Goal: Information Seeking & Learning: Check status

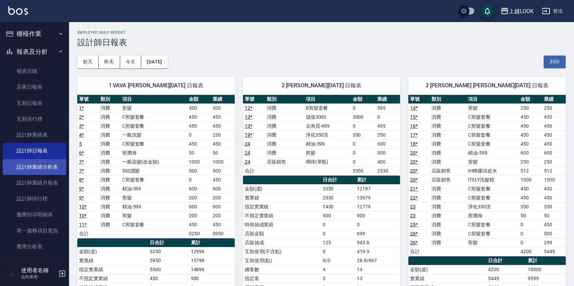
scroll to position [119, 0]
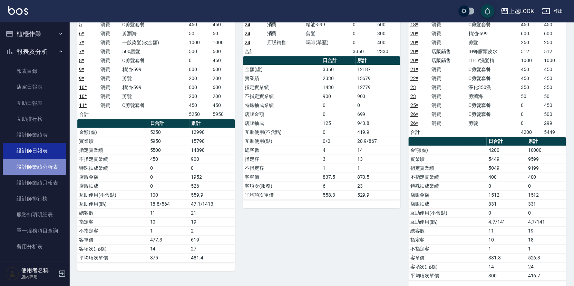
click at [42, 166] on link "設計師業績分析表" at bounding box center [34, 167] width 63 height 16
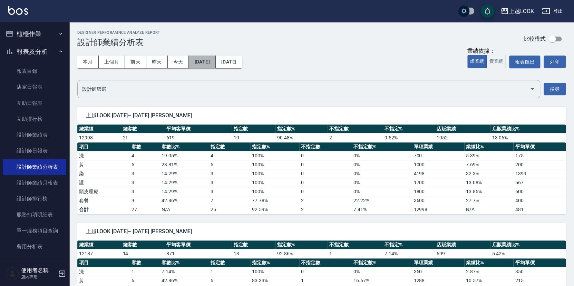
click at [215, 64] on button "[DATE]" at bounding box center [202, 62] width 27 height 13
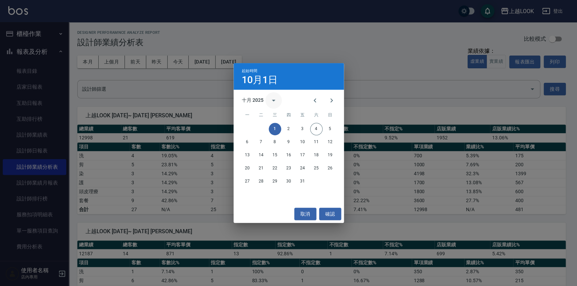
click at [273, 100] on icon "calendar view is open, switch to year view" at bounding box center [273, 101] width 3 height 2
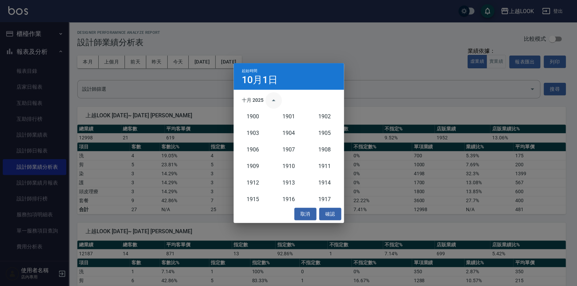
scroll to position [638, 0]
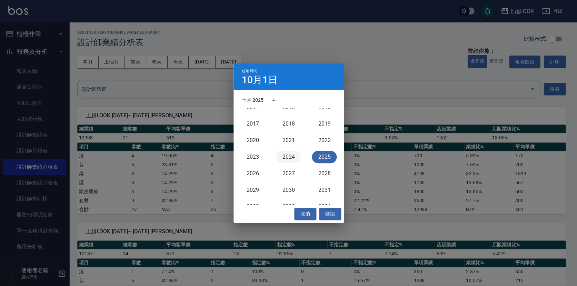
click at [283, 158] on button "2024" at bounding box center [288, 157] width 25 height 12
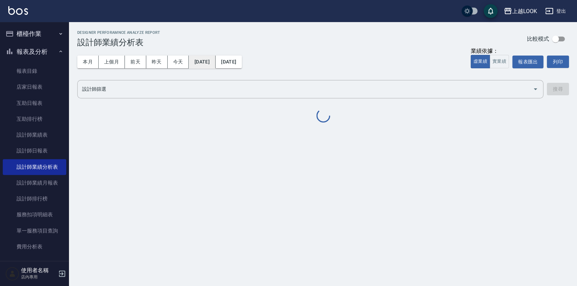
click at [214, 61] on button "[DATE]" at bounding box center [202, 62] width 27 height 13
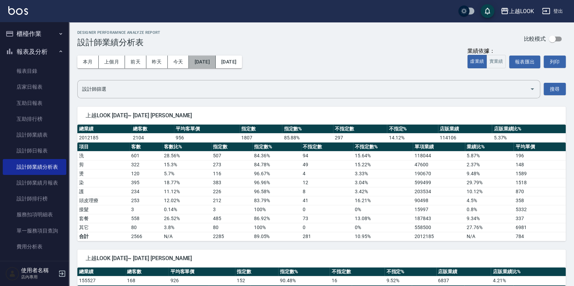
click at [215, 60] on button "[DATE]" at bounding box center [202, 62] width 27 height 13
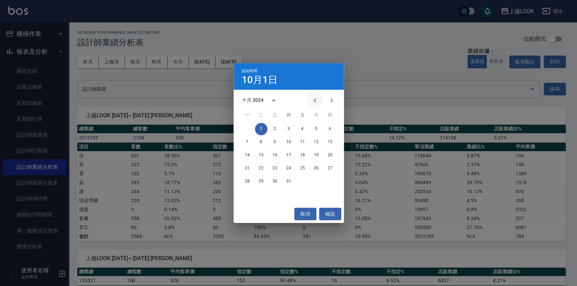
click at [315, 99] on icon "Previous month" at bounding box center [315, 100] width 8 height 8
click at [331, 128] on button "1" at bounding box center [330, 129] width 12 height 12
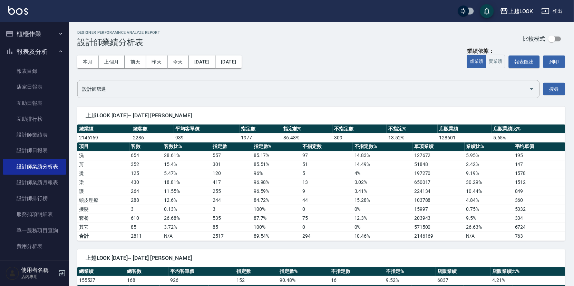
click at [242, 62] on button "[DATE]" at bounding box center [229, 62] width 26 height 13
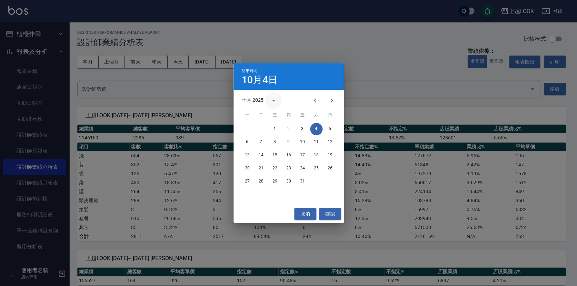
click at [272, 99] on icon "calendar view is open, switch to year view" at bounding box center [273, 100] width 8 height 8
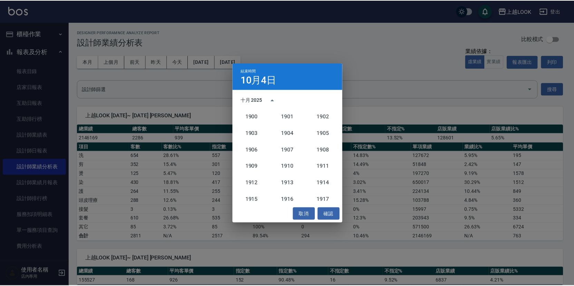
scroll to position [638, 0]
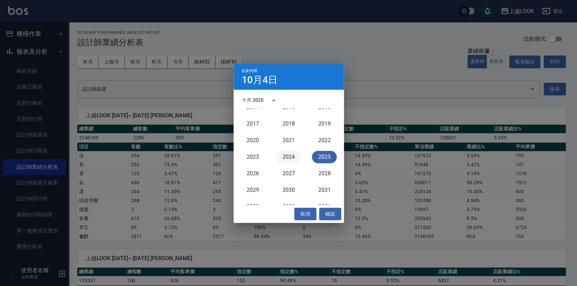
click at [290, 155] on button "2024" at bounding box center [288, 157] width 25 height 12
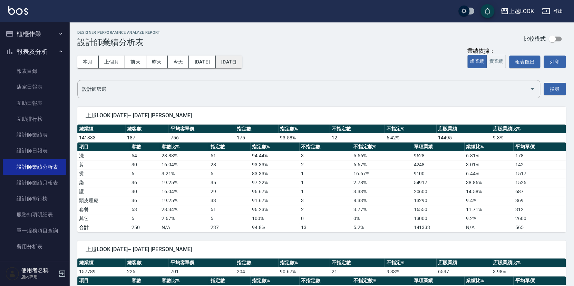
click at [242, 60] on button "[DATE]" at bounding box center [229, 62] width 26 height 13
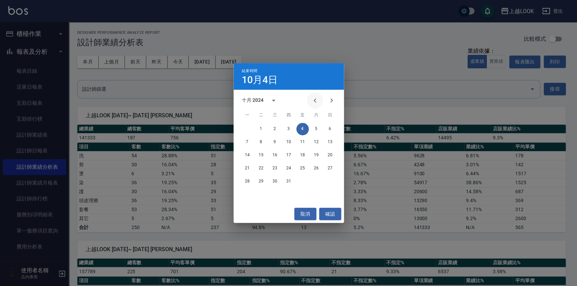
click at [317, 101] on icon "Previous month" at bounding box center [315, 100] width 8 height 8
click at [249, 194] on button "30" at bounding box center [247, 194] width 12 height 12
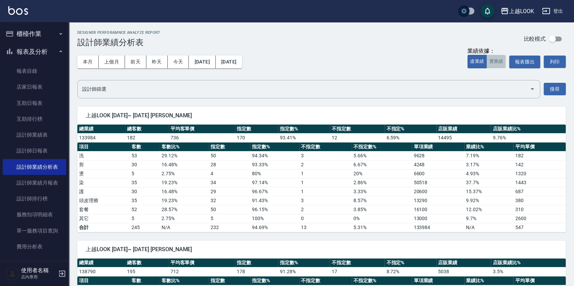
click at [495, 60] on button "實業績" at bounding box center [495, 61] width 19 height 13
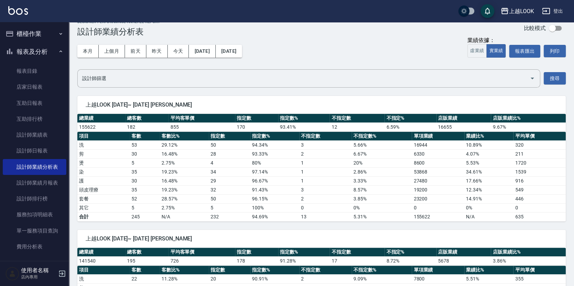
scroll to position [2, 0]
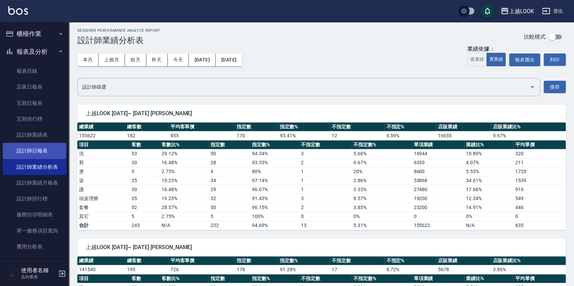
click at [49, 145] on link "設計師日報表" at bounding box center [34, 151] width 63 height 16
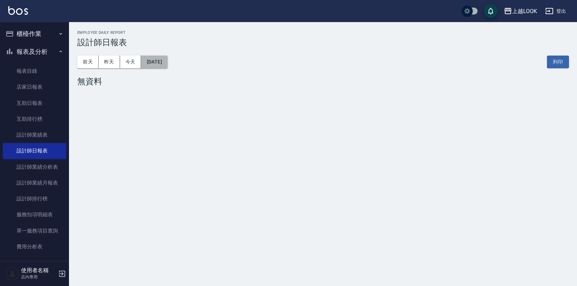
click at [167, 59] on button "[DATE]" at bounding box center [154, 62] width 26 height 13
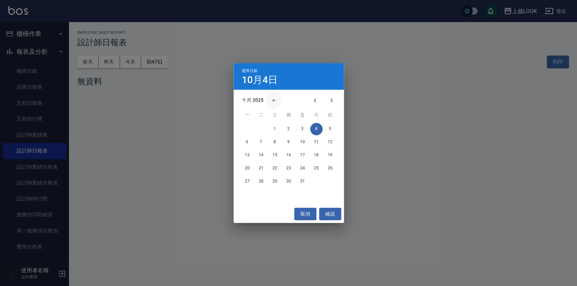
click at [273, 99] on icon "calendar view is open, switch to year view" at bounding box center [273, 100] width 8 height 8
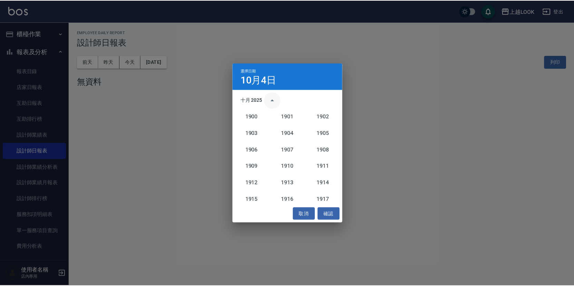
scroll to position [638, 0]
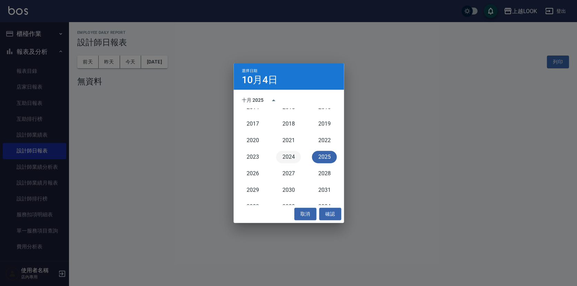
click at [291, 153] on button "2024" at bounding box center [288, 157] width 25 height 12
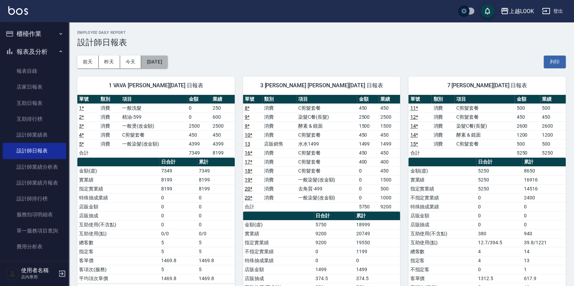
click at [156, 60] on button "[DATE]" at bounding box center [154, 62] width 26 height 13
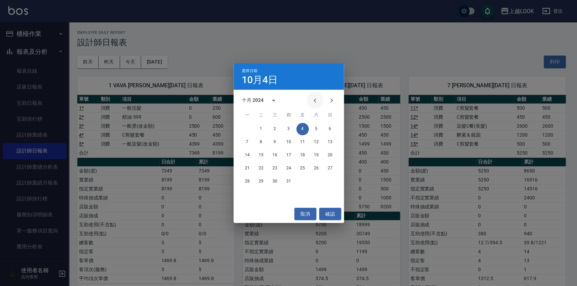
click at [314, 101] on icon "Previous month" at bounding box center [315, 100] width 8 height 8
click at [248, 193] on button "30" at bounding box center [247, 194] width 12 height 12
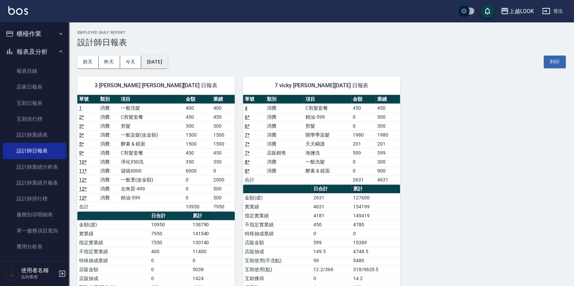
click at [165, 59] on button "[DATE]" at bounding box center [154, 62] width 26 height 13
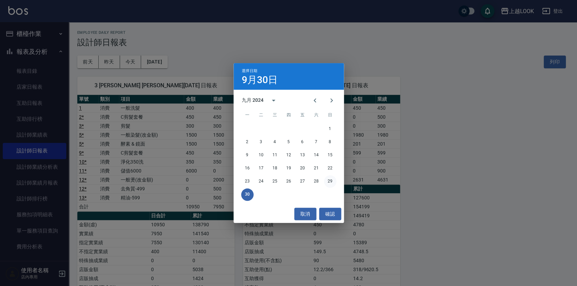
click at [328, 179] on button "29" at bounding box center [330, 181] width 12 height 12
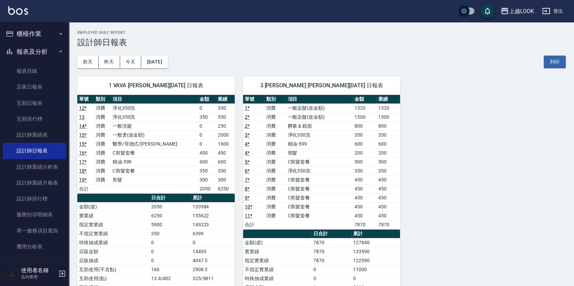
scroll to position [109, 0]
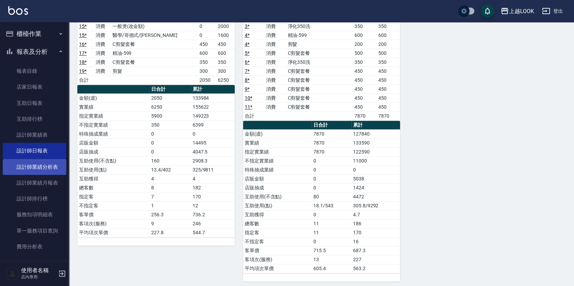
click at [39, 165] on link "設計師業績分析表" at bounding box center [34, 167] width 63 height 16
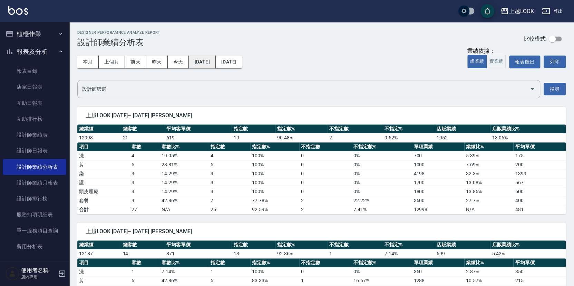
click at [211, 61] on button "[DATE]" at bounding box center [202, 62] width 27 height 13
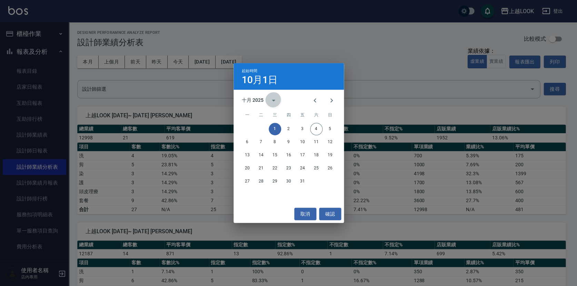
click at [273, 100] on icon "calendar view is open, switch to year view" at bounding box center [273, 101] width 3 height 2
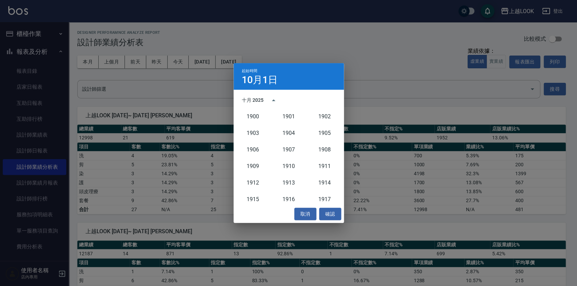
scroll to position [638, 0]
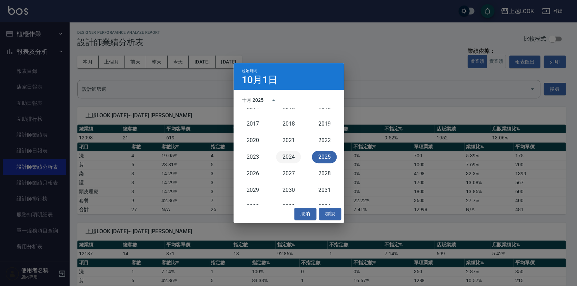
click at [291, 152] on button "2024" at bounding box center [288, 157] width 25 height 12
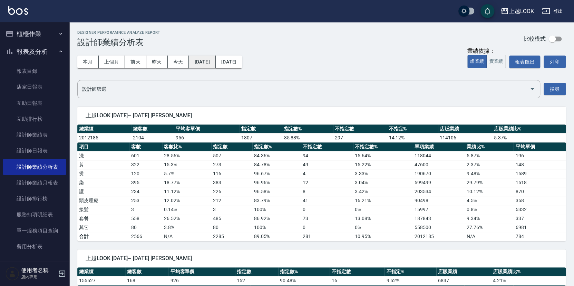
click at [215, 60] on button "[DATE]" at bounding box center [202, 62] width 27 height 13
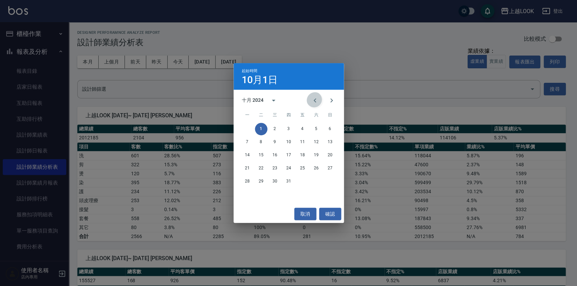
click at [318, 99] on icon "Previous month" at bounding box center [315, 100] width 8 height 8
click at [331, 127] on button "1" at bounding box center [330, 129] width 12 height 12
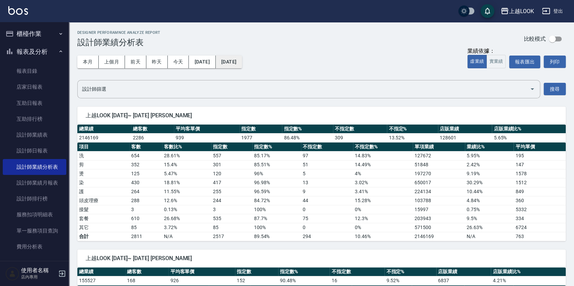
click at [242, 61] on button "[DATE]" at bounding box center [229, 62] width 26 height 13
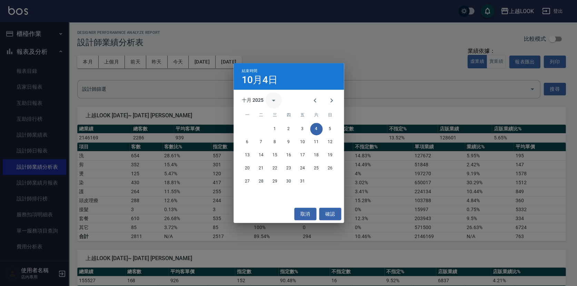
click at [275, 100] on icon "calendar view is open, switch to year view" at bounding box center [273, 100] width 8 height 8
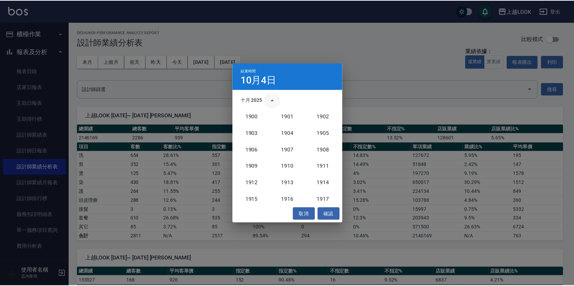
scroll to position [638, 0]
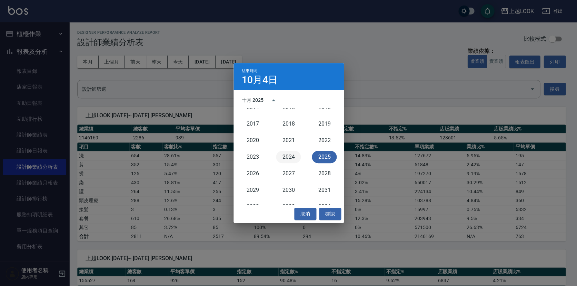
click at [292, 157] on button "2024" at bounding box center [288, 157] width 25 height 12
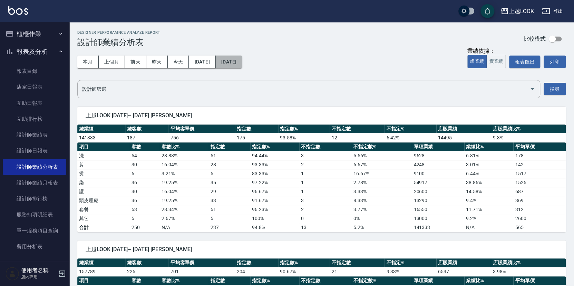
click at [242, 59] on button "[DATE]" at bounding box center [229, 62] width 26 height 13
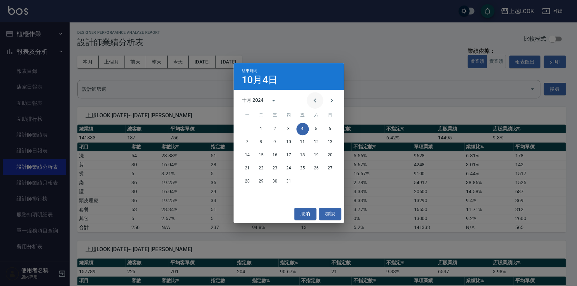
click at [318, 99] on icon "Previous month" at bounding box center [315, 100] width 8 height 8
click at [248, 192] on button "30" at bounding box center [247, 194] width 12 height 12
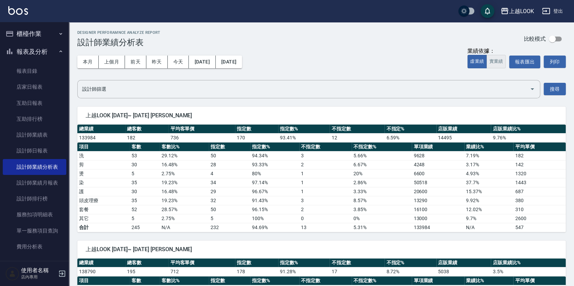
click at [499, 62] on button "實業績" at bounding box center [495, 61] width 19 height 13
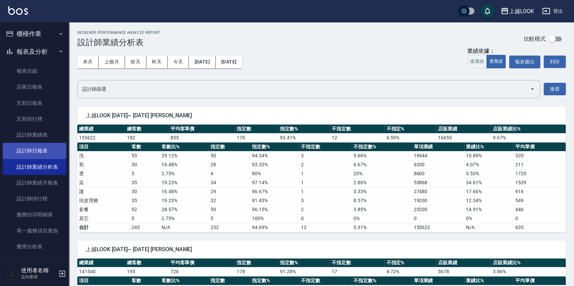
click at [37, 146] on link "設計師日報表" at bounding box center [34, 151] width 63 height 16
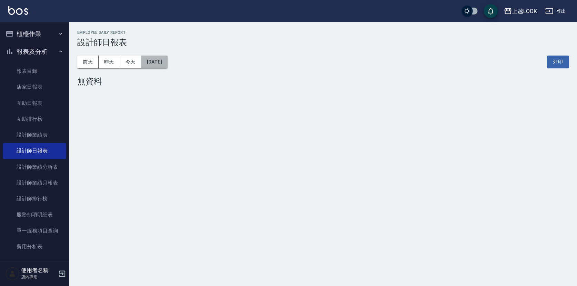
click at [161, 61] on button "[DATE]" at bounding box center [154, 62] width 26 height 13
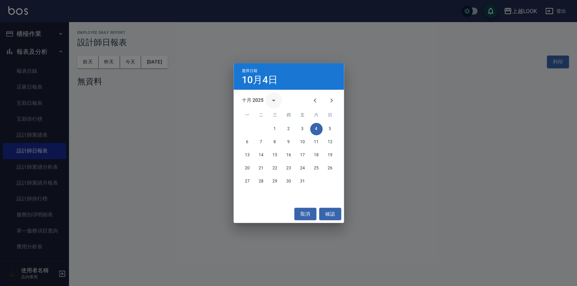
click at [273, 101] on icon "calendar view is open, switch to year view" at bounding box center [273, 101] width 3 height 2
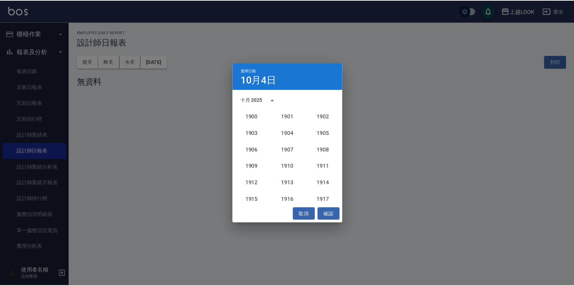
scroll to position [638, 0]
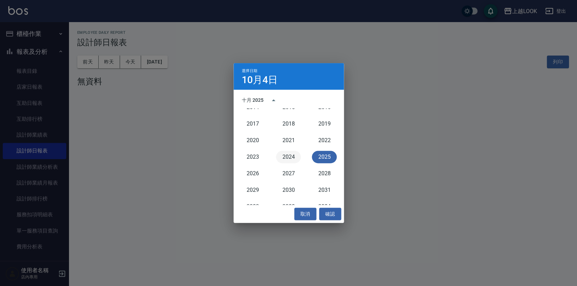
click at [282, 152] on button "2024" at bounding box center [288, 157] width 25 height 12
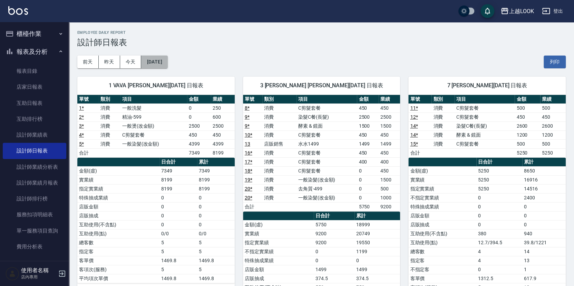
click at [167, 57] on button "[DATE]" at bounding box center [154, 62] width 26 height 13
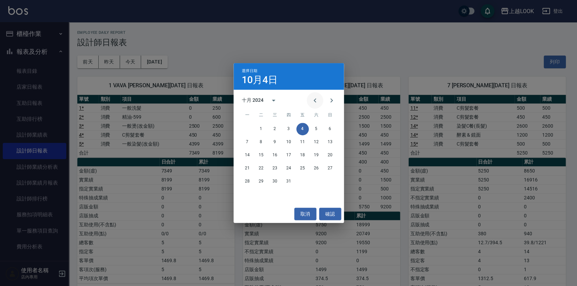
click at [317, 99] on icon "Previous month" at bounding box center [315, 100] width 8 height 8
click at [249, 192] on button "30" at bounding box center [247, 194] width 12 height 12
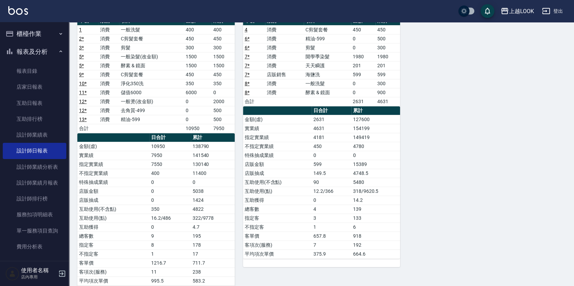
scroll to position [89, 0]
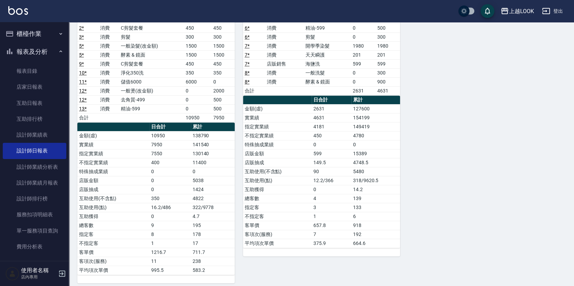
click at [48, 166] on link "設計師業績分析表" at bounding box center [34, 167] width 63 height 16
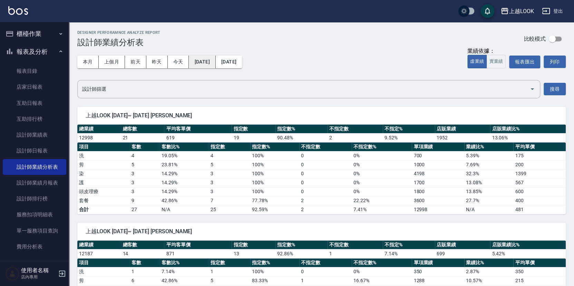
click at [215, 58] on button "[DATE]" at bounding box center [202, 62] width 27 height 13
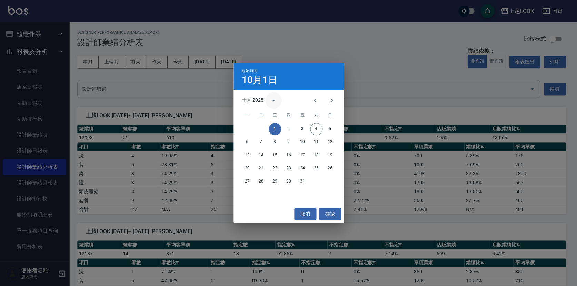
click at [270, 98] on icon "calendar view is open, switch to year view" at bounding box center [273, 100] width 8 height 8
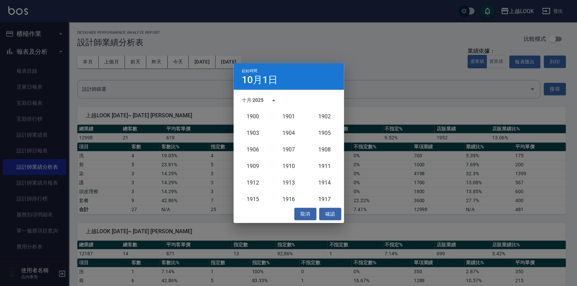
scroll to position [638, 0]
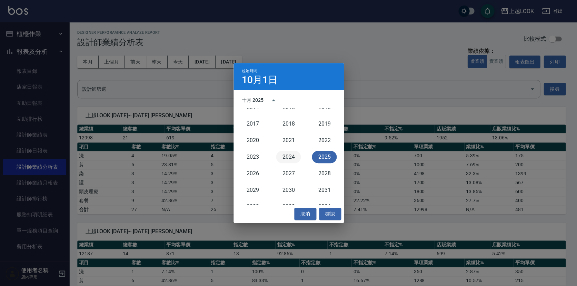
click at [285, 154] on button "2024" at bounding box center [288, 157] width 25 height 12
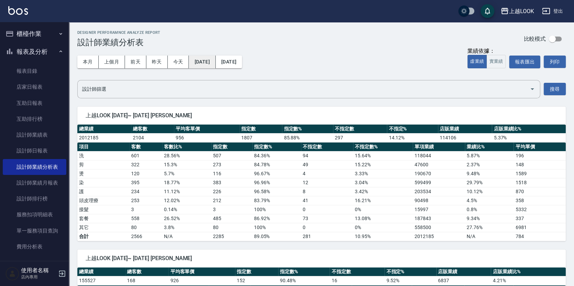
click at [215, 61] on button "[DATE]" at bounding box center [202, 62] width 27 height 13
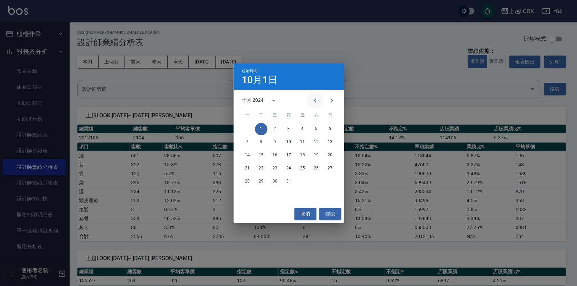
click at [317, 102] on icon "Previous month" at bounding box center [315, 100] width 8 height 8
click at [331, 128] on button "1" at bounding box center [330, 129] width 12 height 12
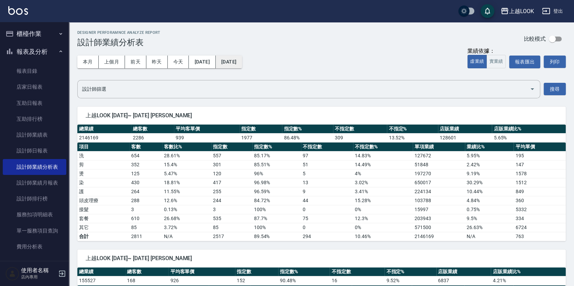
click at [242, 61] on button "[DATE]" at bounding box center [229, 62] width 26 height 13
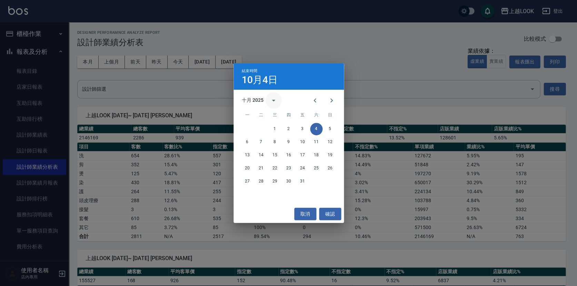
click at [272, 100] on icon "calendar view is open, switch to year view" at bounding box center [273, 101] width 3 height 2
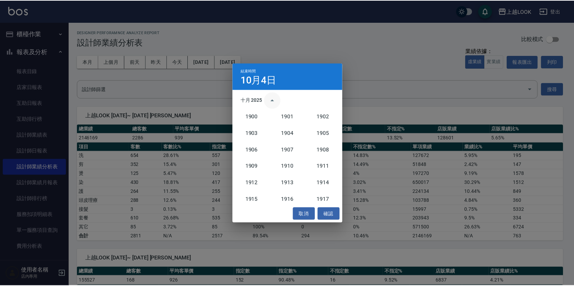
scroll to position [638, 0]
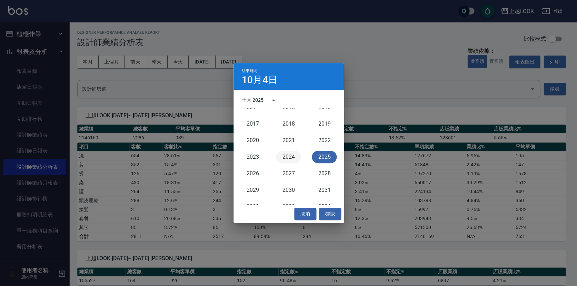
click at [292, 157] on button "2024" at bounding box center [288, 157] width 25 height 12
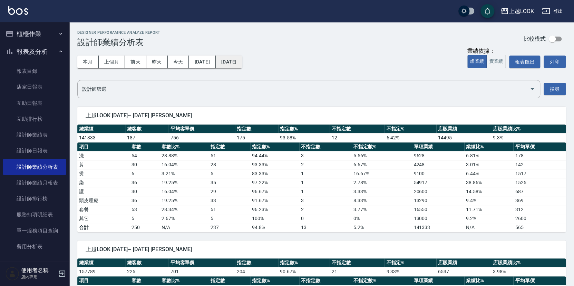
click at [242, 58] on button "[DATE]" at bounding box center [229, 62] width 26 height 13
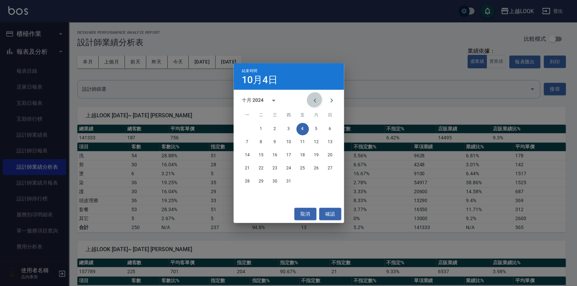
click at [317, 101] on icon "Previous month" at bounding box center [315, 100] width 8 height 8
click at [249, 193] on button "30" at bounding box center [247, 194] width 12 height 12
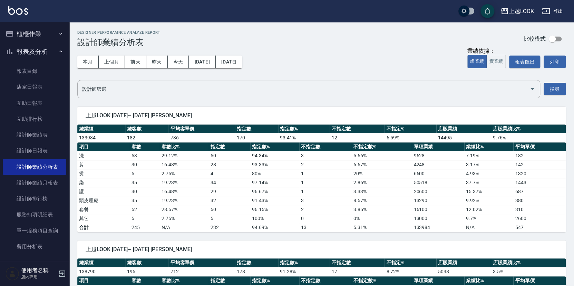
scroll to position [1, 0]
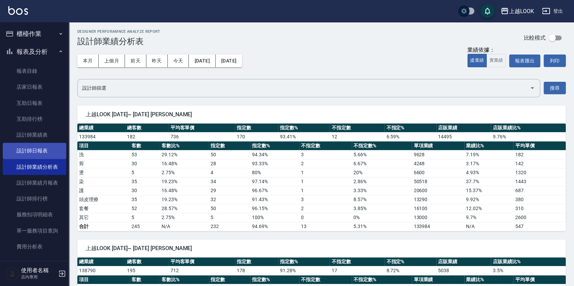
click at [38, 147] on link "設計師日報表" at bounding box center [34, 151] width 63 height 16
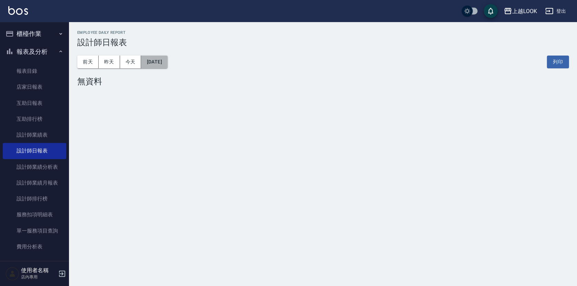
click at [167, 63] on button "[DATE]" at bounding box center [154, 62] width 26 height 13
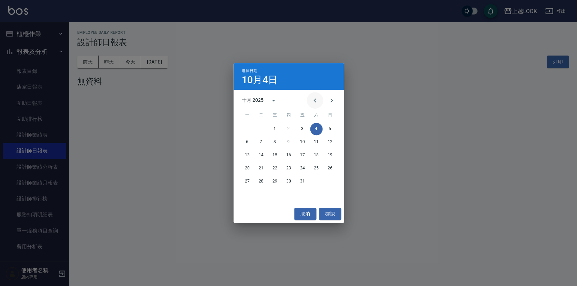
click at [316, 101] on icon "Previous month" at bounding box center [314, 100] width 2 height 4
click at [262, 179] on button "30" at bounding box center [261, 181] width 12 height 12
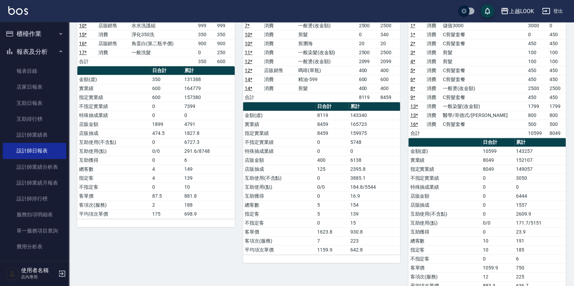
scroll to position [100, 0]
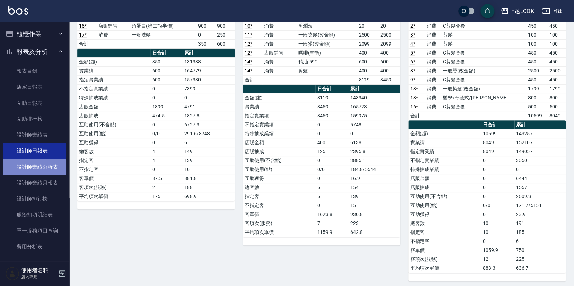
click at [52, 166] on link "設計師業績分析表" at bounding box center [34, 167] width 63 height 16
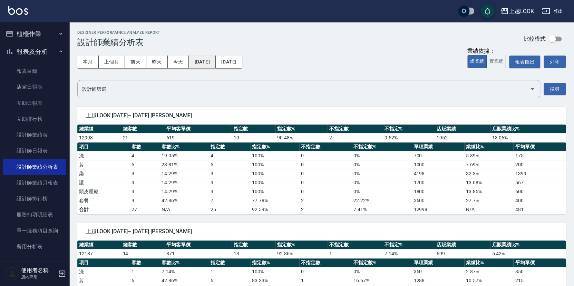
click at [207, 61] on button "[DATE]" at bounding box center [202, 62] width 27 height 13
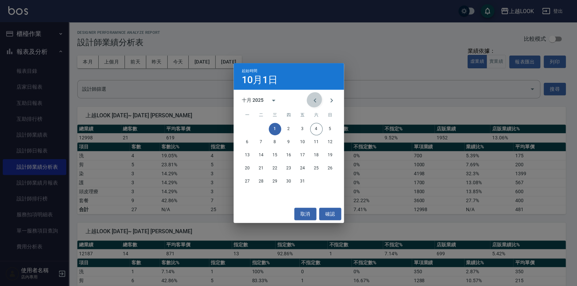
click at [317, 101] on icon "Previous month" at bounding box center [315, 100] width 8 height 8
click at [246, 131] on button "1" at bounding box center [247, 129] width 12 height 12
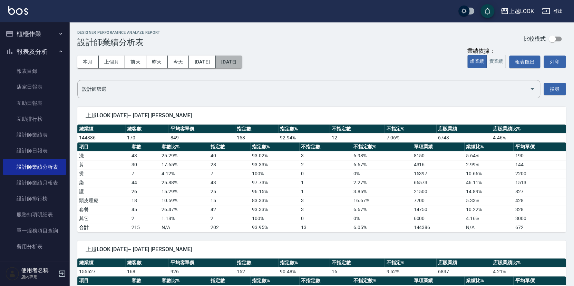
click at [242, 63] on button "[DATE]" at bounding box center [229, 62] width 26 height 13
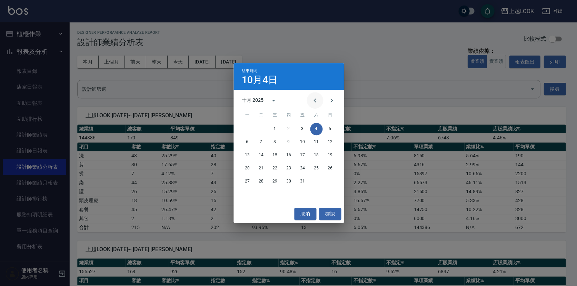
click at [316, 101] on icon "Previous month" at bounding box center [314, 100] width 2 height 4
click at [262, 180] on button "30" at bounding box center [261, 181] width 12 height 12
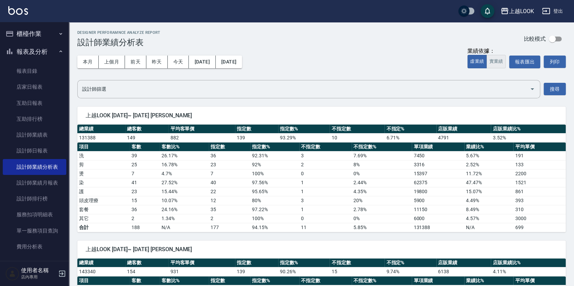
click at [497, 59] on button "實業績" at bounding box center [495, 61] width 19 height 13
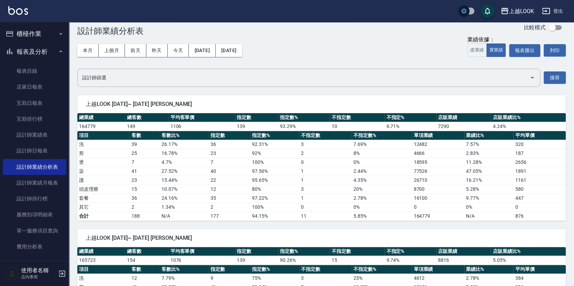
scroll to position [39, 0]
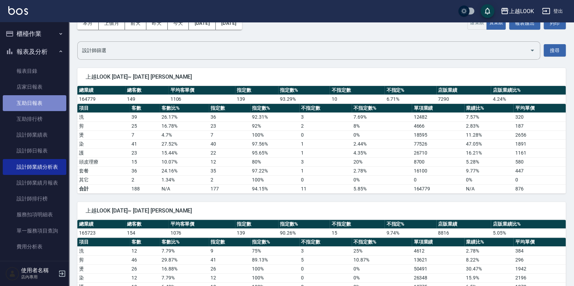
click at [40, 103] on link "互助日報表" at bounding box center [34, 103] width 63 height 16
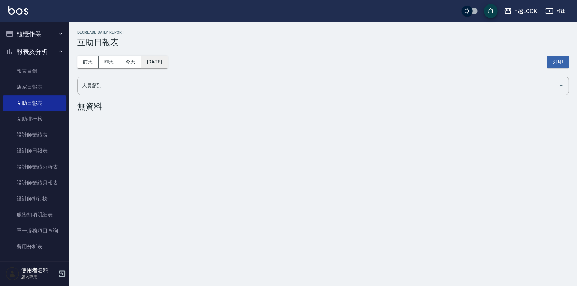
click at [164, 63] on button "[DATE]" at bounding box center [154, 62] width 26 height 13
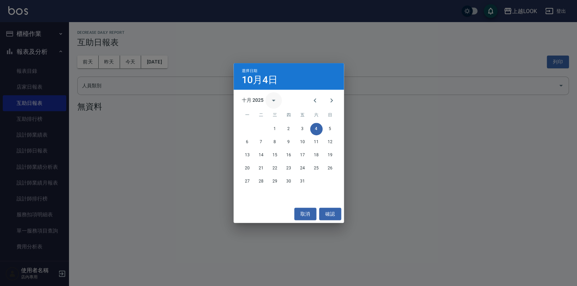
click at [273, 101] on icon "calendar view is open, switch to year view" at bounding box center [273, 100] width 8 height 8
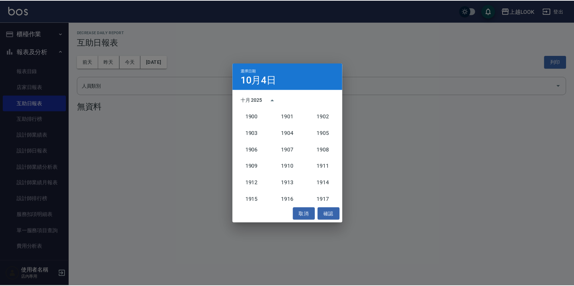
scroll to position [638, 0]
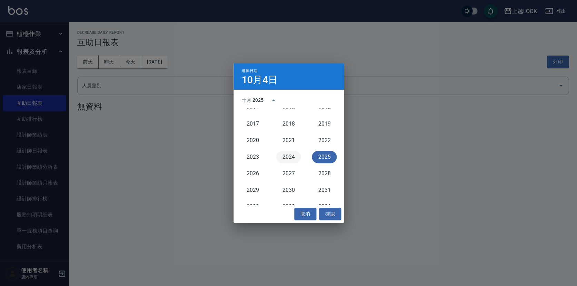
click at [288, 159] on button "2024" at bounding box center [288, 157] width 25 height 12
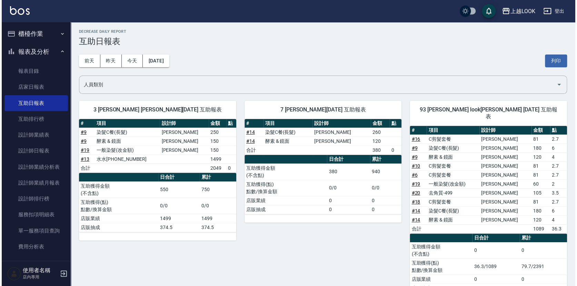
scroll to position [2, 0]
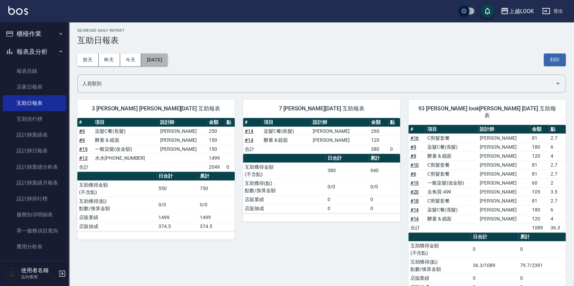
click at [162, 62] on button "[DATE]" at bounding box center [154, 59] width 26 height 13
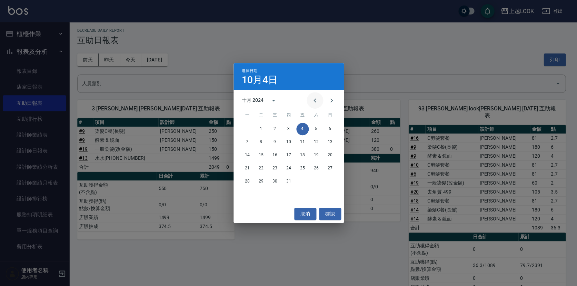
click at [315, 101] on icon "Previous month" at bounding box center [315, 100] width 8 height 8
click at [248, 195] on button "30" at bounding box center [247, 194] width 12 height 12
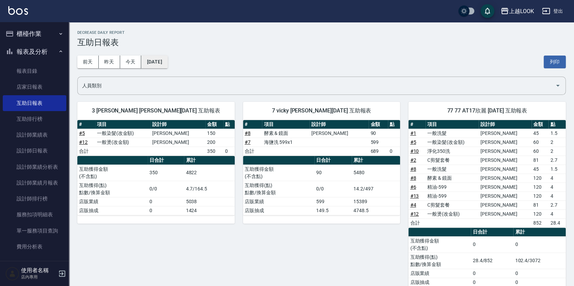
click at [156, 64] on button "[DATE]" at bounding box center [154, 62] width 26 height 13
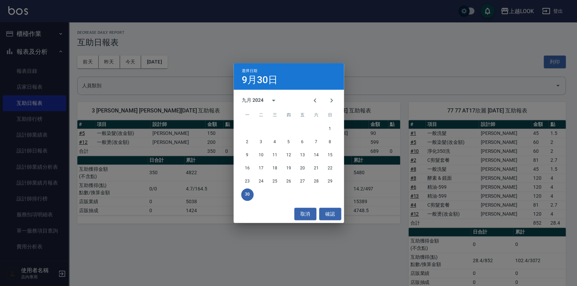
click at [36, 149] on div "選擇日期 9月30日 九月 2024 一 二 三 四 五 六 日 1 2 3 4 5 6 7 8 9 10 11 12 13 14 15 16 17 18 1…" at bounding box center [288, 143] width 577 height 286
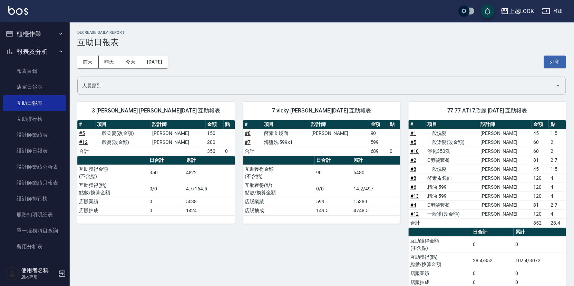
click at [36, 149] on link "設計師日報表" at bounding box center [34, 151] width 63 height 16
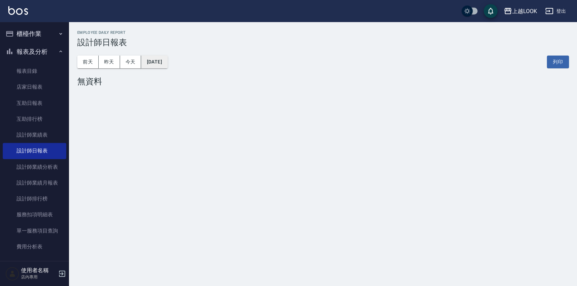
click at [165, 62] on button "[DATE]" at bounding box center [154, 62] width 26 height 13
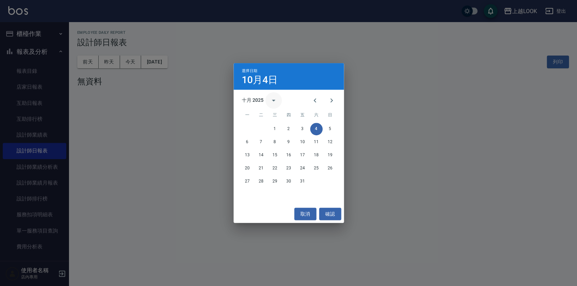
click at [274, 101] on icon "calendar view is open, switch to year view" at bounding box center [273, 100] width 8 height 8
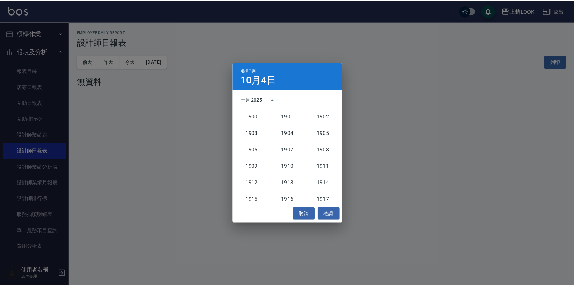
scroll to position [638, 0]
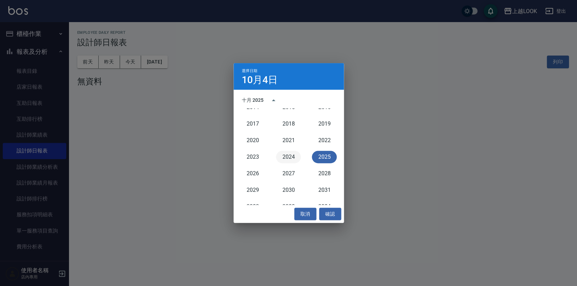
click at [290, 154] on button "2024" at bounding box center [288, 157] width 25 height 12
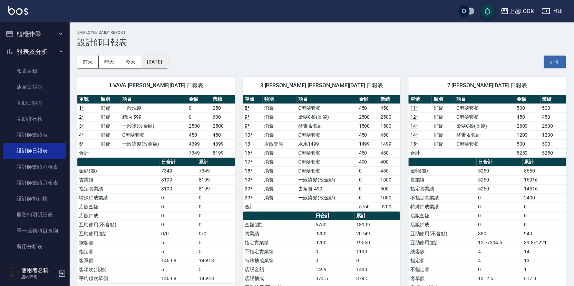
click at [167, 62] on button "[DATE]" at bounding box center [154, 62] width 26 height 13
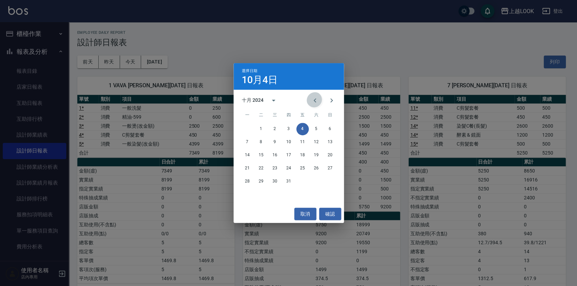
click at [314, 100] on icon "Previous month" at bounding box center [315, 100] width 8 height 8
click at [245, 195] on button "30" at bounding box center [247, 194] width 12 height 12
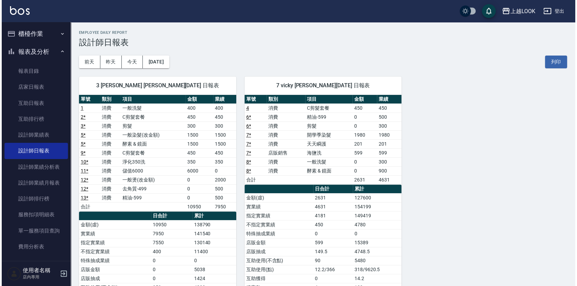
scroll to position [1, 0]
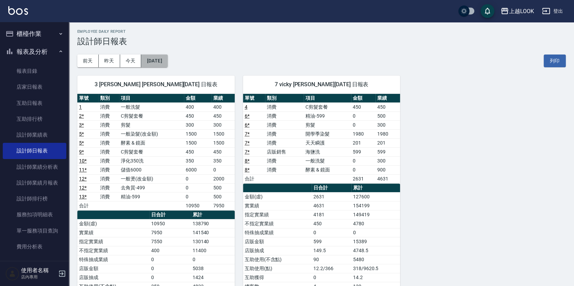
click at [167, 56] on button "[DATE]" at bounding box center [154, 60] width 26 height 13
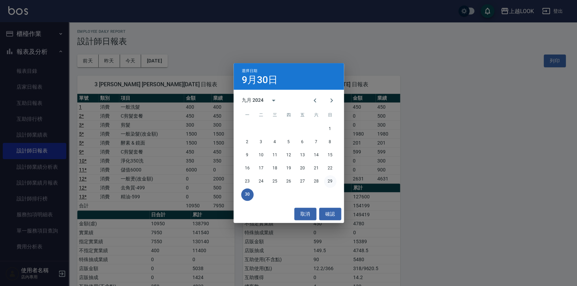
click at [333, 180] on button "29" at bounding box center [330, 181] width 12 height 12
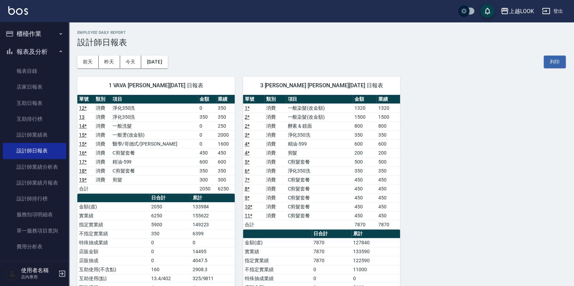
click at [163, 57] on button "[DATE]" at bounding box center [154, 62] width 26 height 13
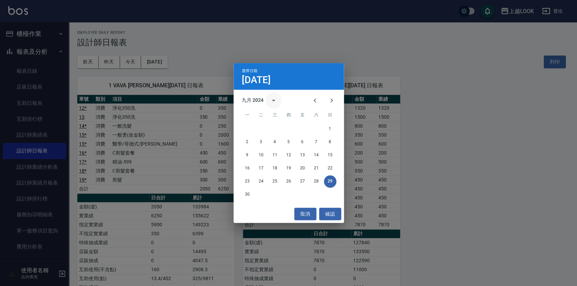
click at [271, 100] on icon "calendar view is open, switch to year view" at bounding box center [273, 100] width 8 height 8
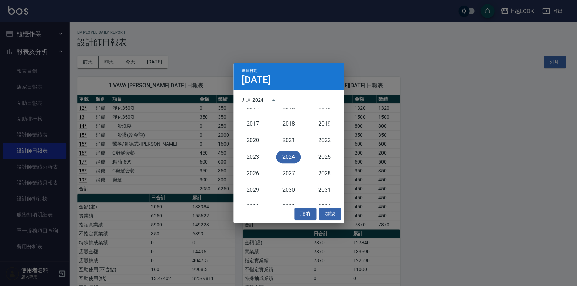
click at [256, 35] on div "選擇日期 [DATE] 九月 2024 1900 1901 1902 1903 1904 1905 1906 1907 1908 1909 1910 1911…" at bounding box center [288, 143] width 577 height 286
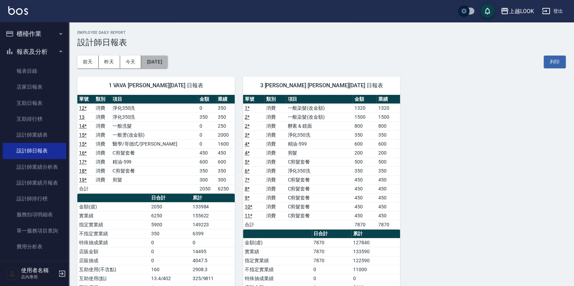
click at [158, 62] on button "[DATE]" at bounding box center [154, 62] width 26 height 13
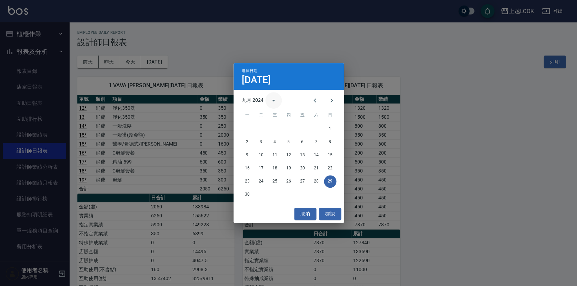
click at [271, 99] on icon "calendar view is open, switch to year view" at bounding box center [273, 100] width 8 height 8
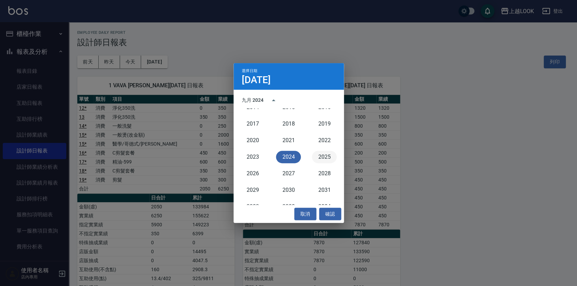
click at [318, 153] on button "2025" at bounding box center [324, 157] width 25 height 12
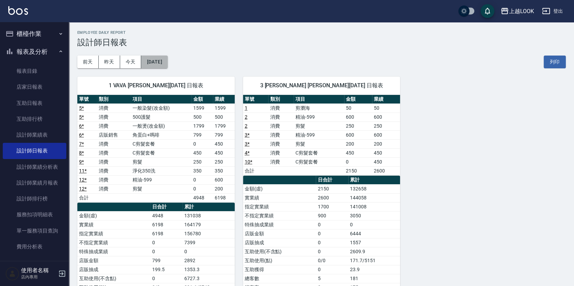
click at [166, 65] on button "[DATE]" at bounding box center [154, 62] width 26 height 13
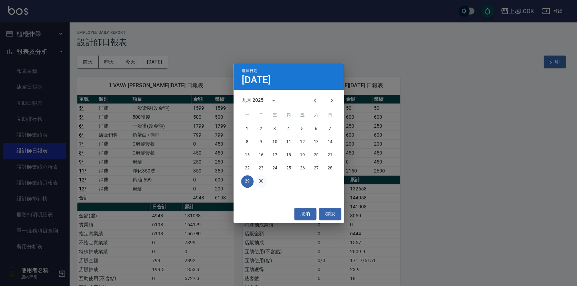
click at [260, 179] on button "30" at bounding box center [261, 181] width 12 height 12
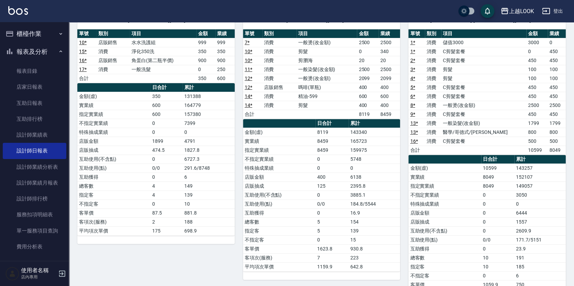
scroll to position [100, 0]
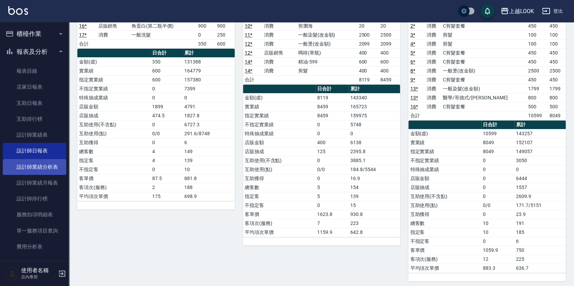
click at [53, 168] on link "設計師業績分析表" at bounding box center [34, 167] width 63 height 16
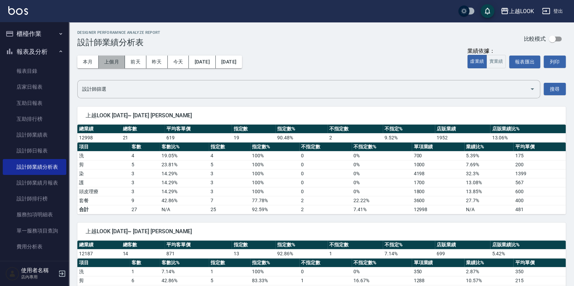
click at [112, 59] on button "上個月" at bounding box center [112, 62] width 26 height 13
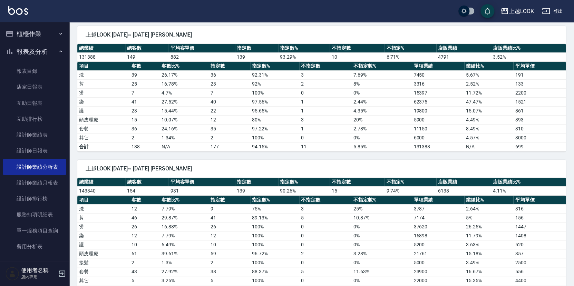
scroll to position [227, 0]
